Goal: Transaction & Acquisition: Register for event/course

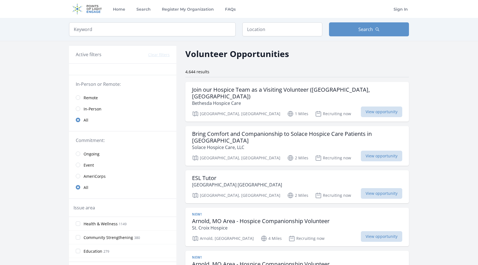
click at [89, 97] on span "Remote" at bounding box center [91, 98] width 14 height 6
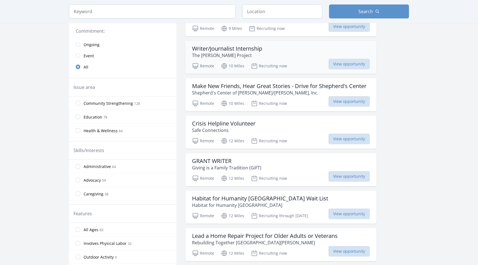
scroll to position [117, 0]
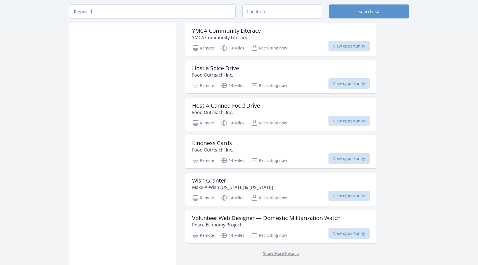
scroll to position [583, 0]
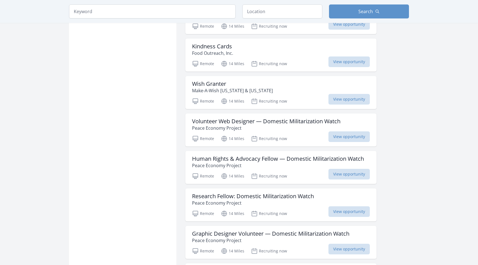
scroll to position [692, 0]
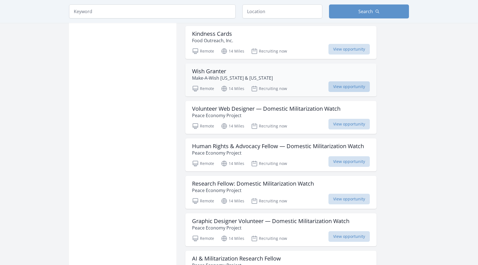
click at [351, 86] on span "View opportunity" at bounding box center [348, 86] width 41 height 11
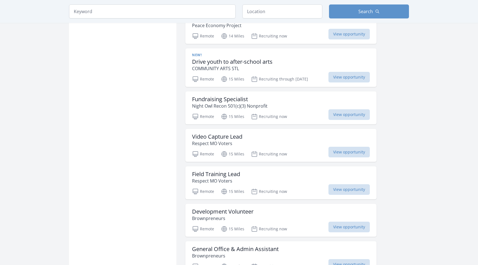
scroll to position [1196, 0]
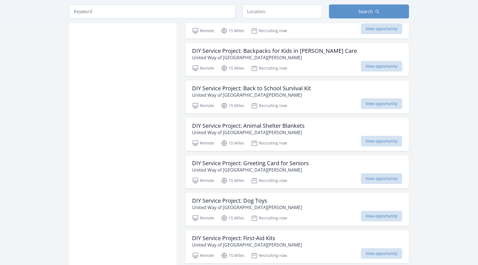
scroll to position [2073, 0]
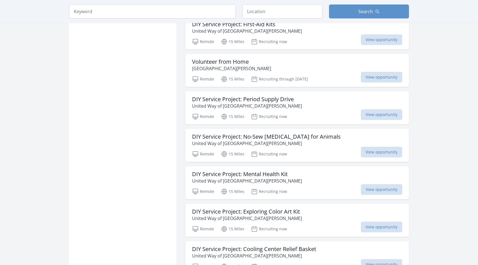
scroll to position [2287, 0]
click at [367, 75] on span "View opportunity" at bounding box center [381, 77] width 41 height 11
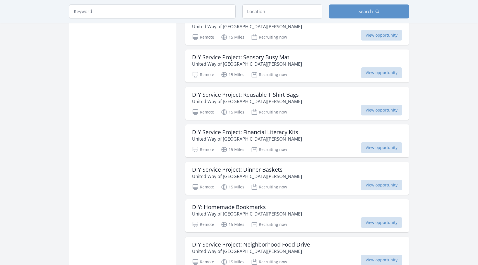
scroll to position [2667, 0]
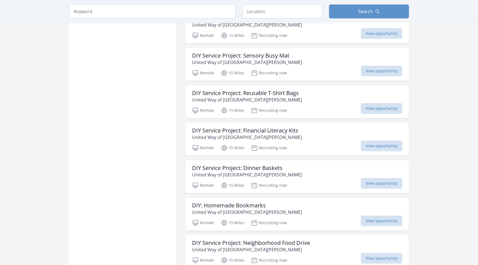
scroll to position [2073, 0]
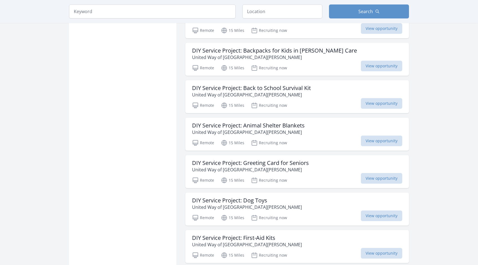
scroll to position [1387, 0]
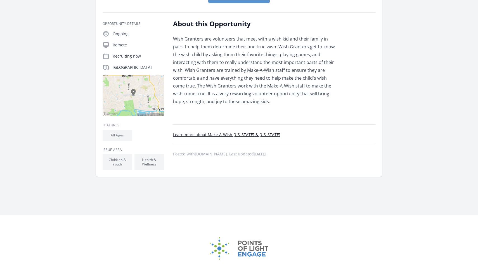
scroll to position [85, 0]
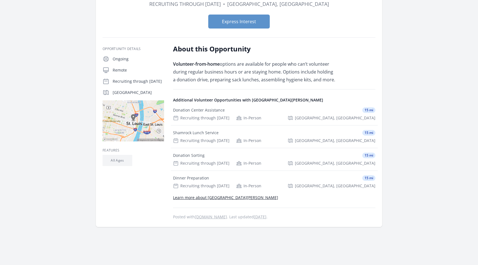
scroll to position [60, 0]
